Goal: Use online tool/utility: Use online tool/utility

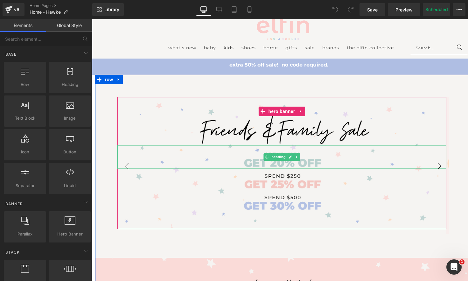
scroll to position [37, 0]
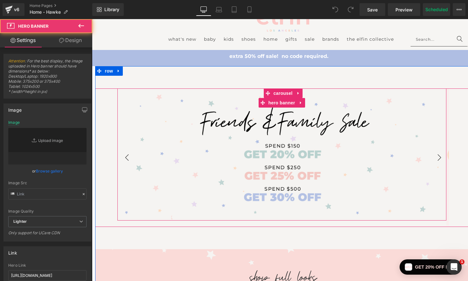
type input "[URL][DOMAIN_NAME]"
click at [155, 107] on div "Heading Text Block" at bounding box center [281, 155] width 329 height 132
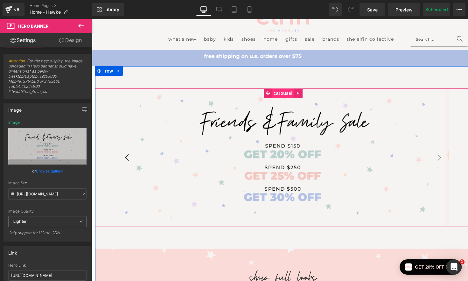
click at [282, 91] on span "Carousel" at bounding box center [283, 94] width 22 height 10
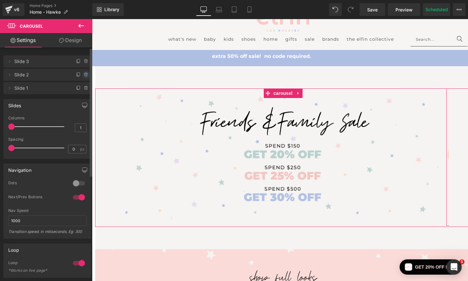
click at [86, 74] on icon at bounding box center [86, 74] width 0 height 1
click at [78, 75] on button "Delete" at bounding box center [79, 75] width 20 height 8
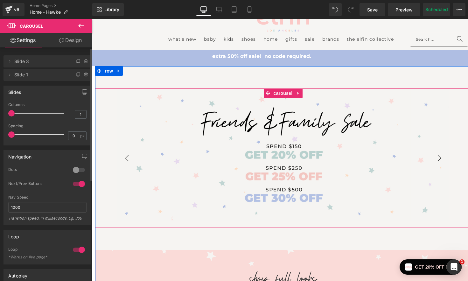
click at [440, 158] on button "›" at bounding box center [439, 158] width 19 height 19
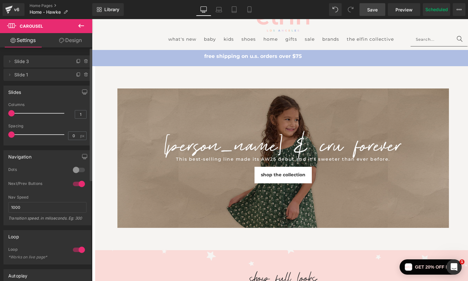
click at [369, 10] on span "Save" at bounding box center [372, 9] width 11 height 7
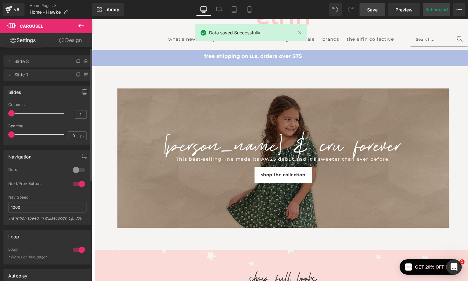
click at [432, 12] on button "Scheduled" at bounding box center [436, 9] width 27 height 13
select select
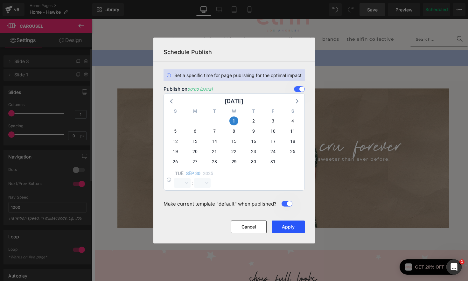
click at [298, 227] on button "Apply" at bounding box center [288, 227] width 33 height 13
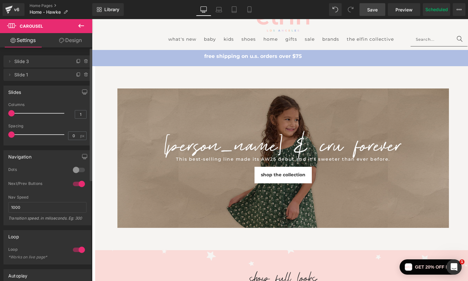
click at [372, 11] on span "Save" at bounding box center [372, 9] width 11 height 7
